Goal: Use online tool/utility: Utilize a website feature to perform a specific function

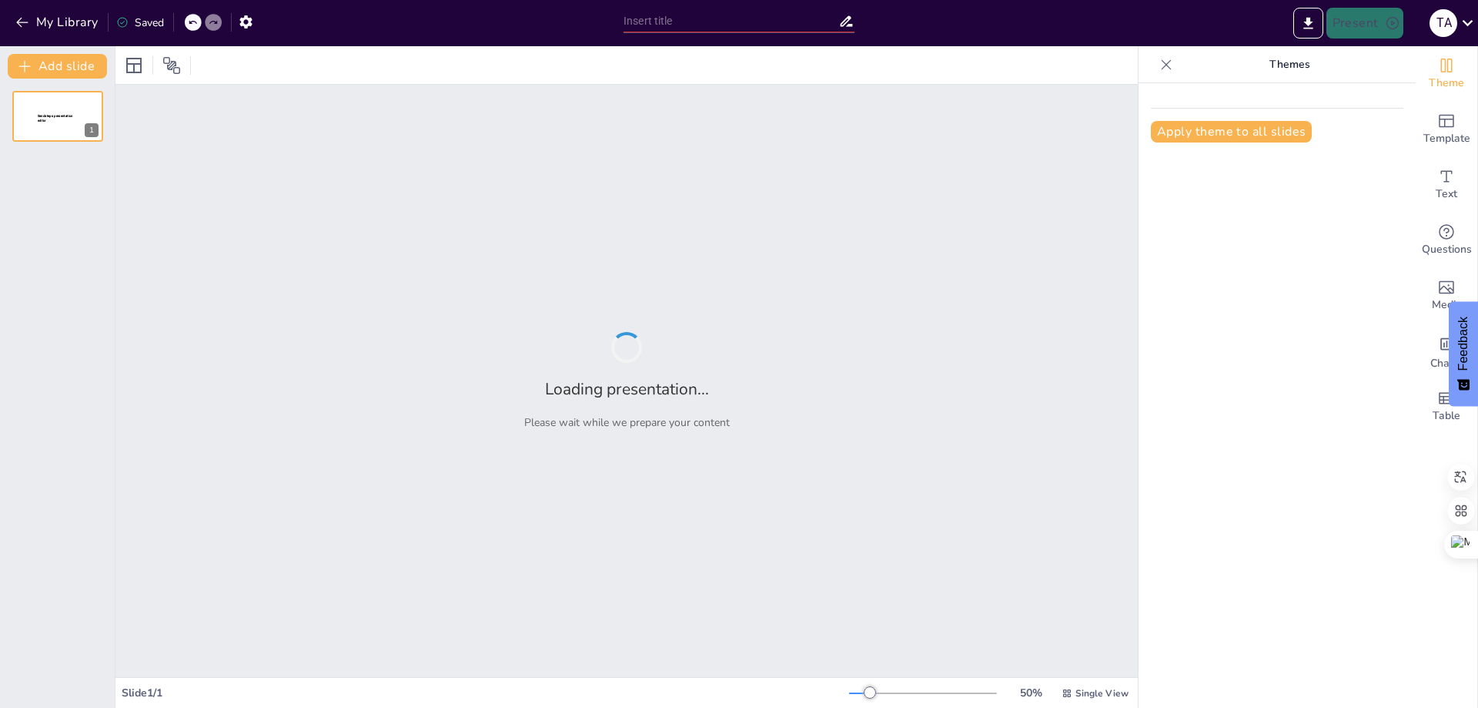
type input "Informe de Resultados: Ventas por Tipo y Modelo"
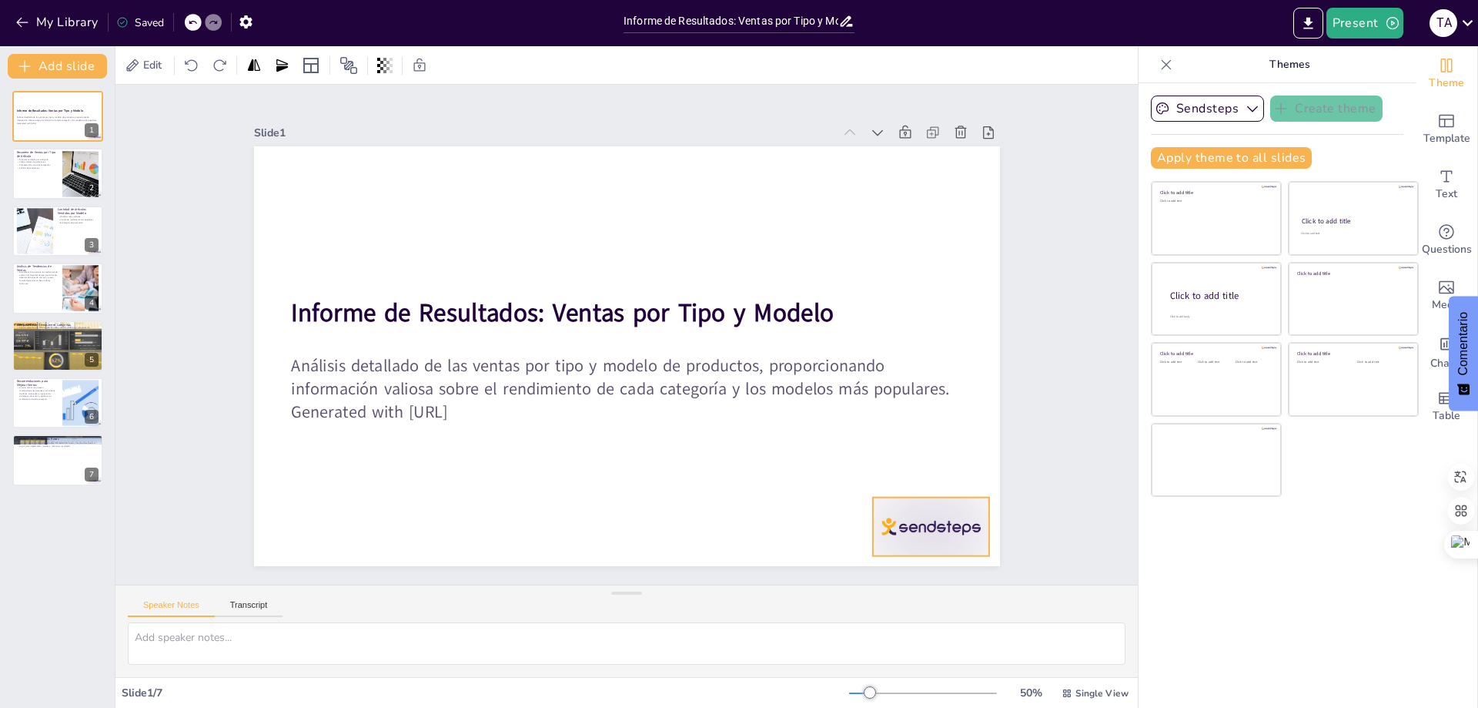
click at [626, 625] on div at bounding box center [575, 690] width 101 height 130
click at [719, 655] on icon at bounding box center [706, 668] width 26 height 26
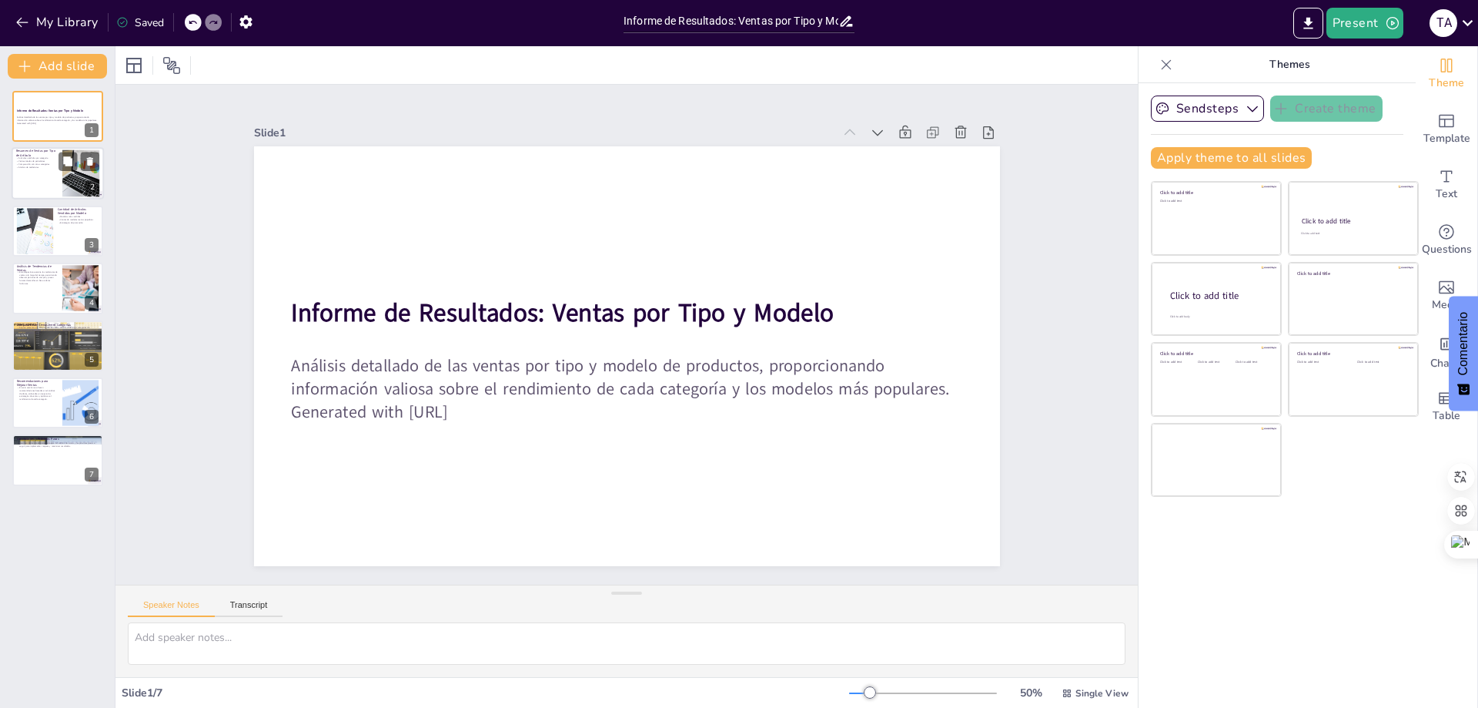
click at [62, 182] on div at bounding box center [81, 173] width 80 height 47
type textarea "Este punto destaca la importancia de analizar las ventas por categoría de produ…"
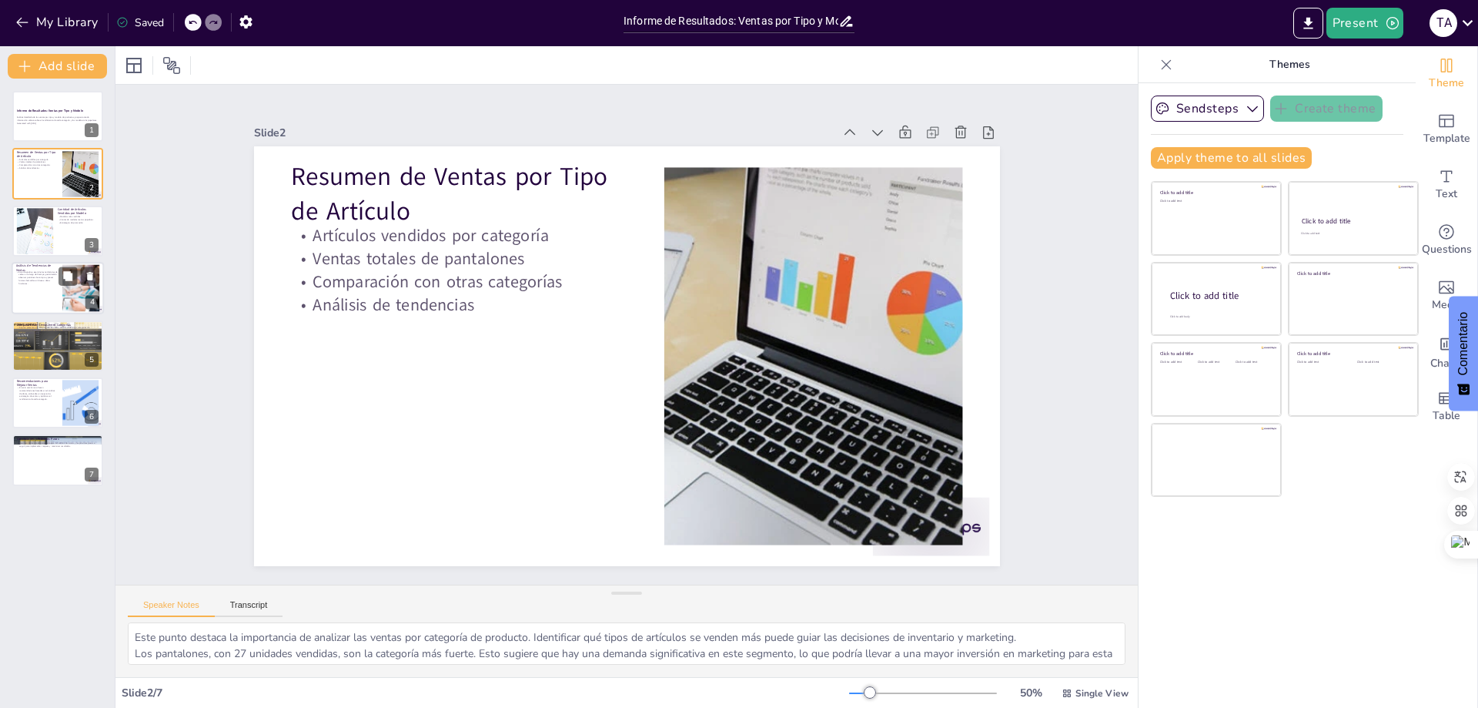
click at [63, 297] on div at bounding box center [80, 288] width 70 height 47
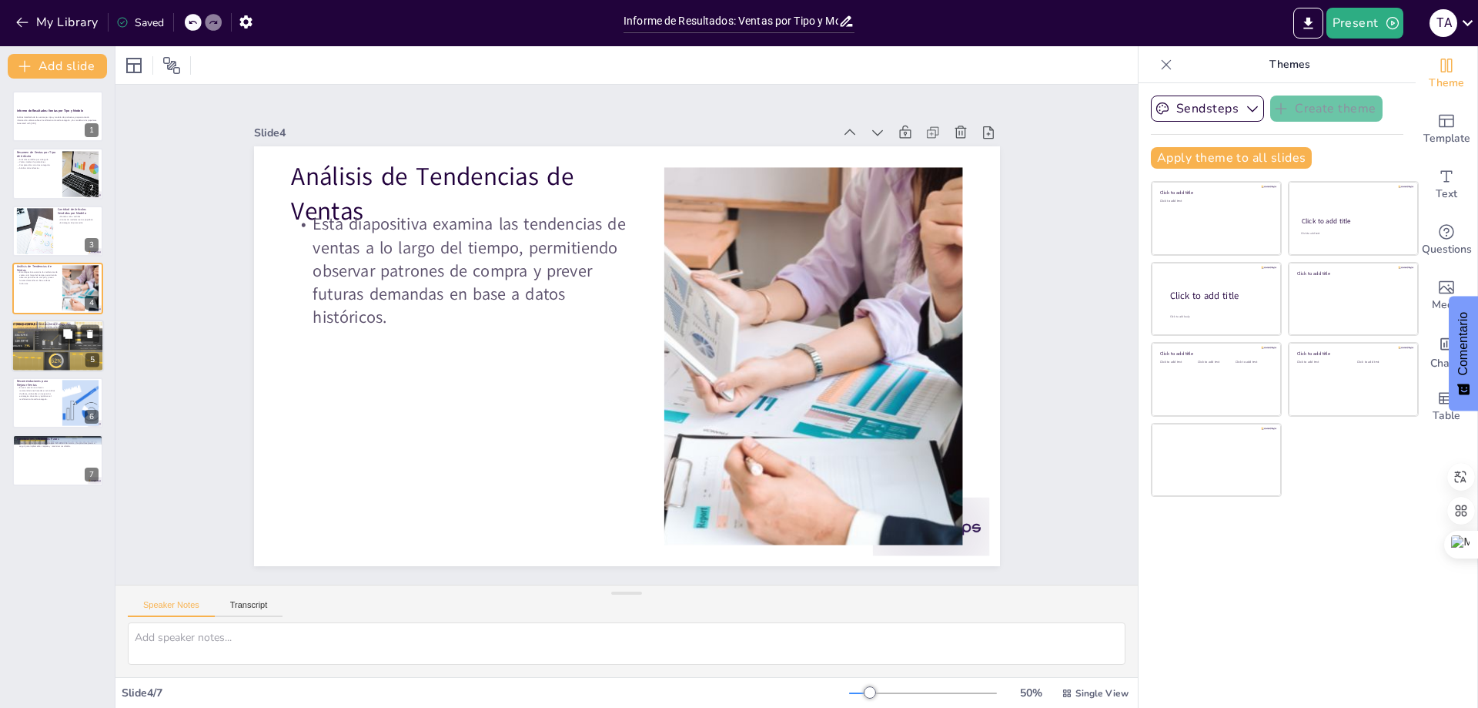
click at [69, 359] on div at bounding box center [57, 346] width 99 height 52
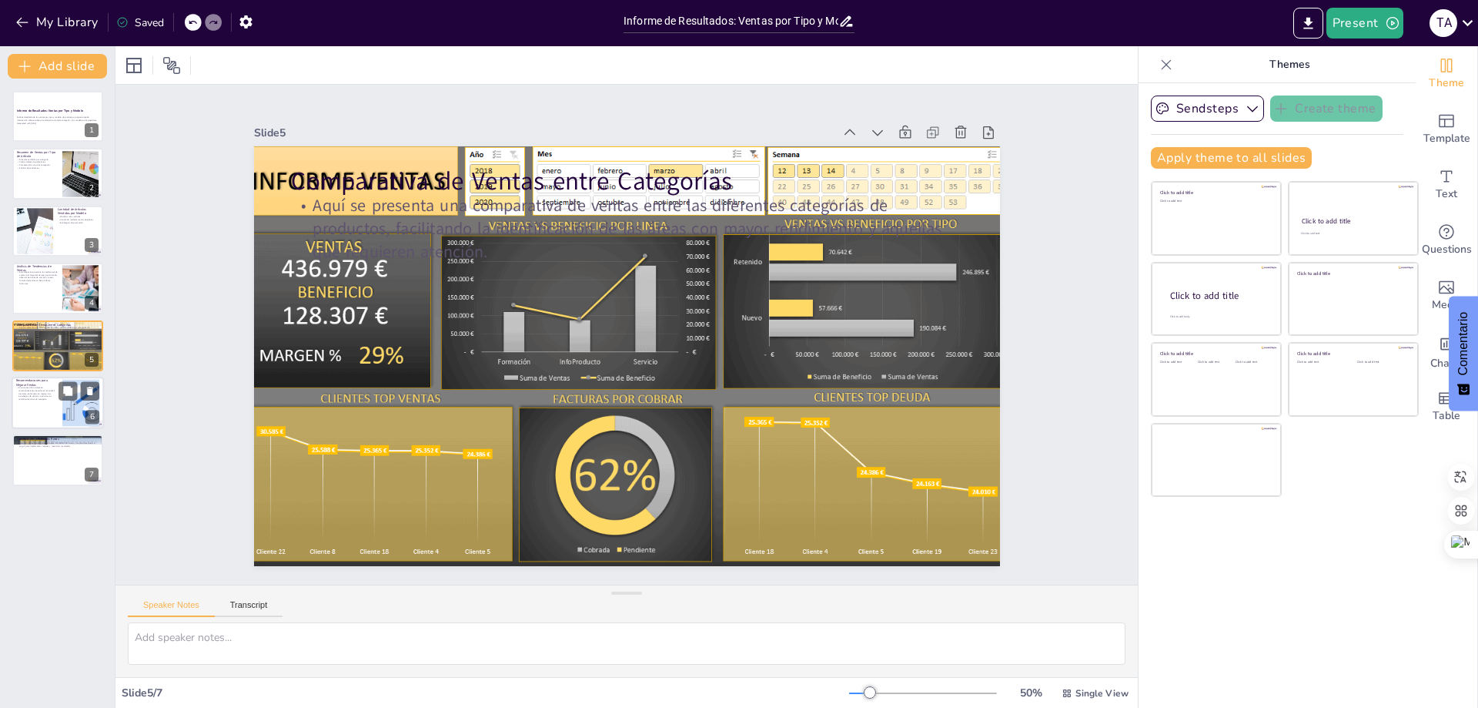
click at [25, 399] on p "En esta sección se ofrecen recomendaciones basadas en el análisis de datos, enf…" at bounding box center [37, 393] width 42 height 15
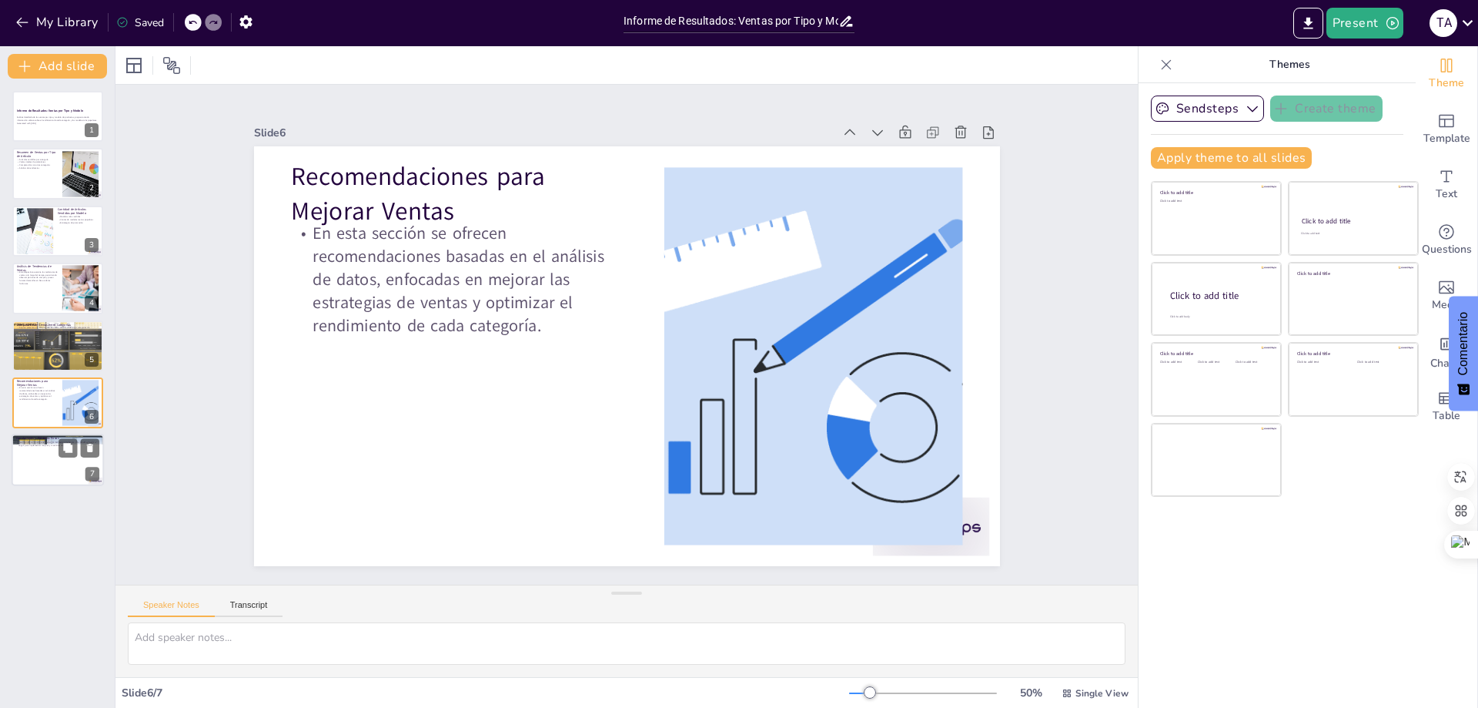
click at [38, 441] on p "Resumen de las conclusiones extraídas del análisis de ventas y los próximos pas…" at bounding box center [57, 443] width 83 height 5
